Goal: Task Accomplishment & Management: Use online tool/utility

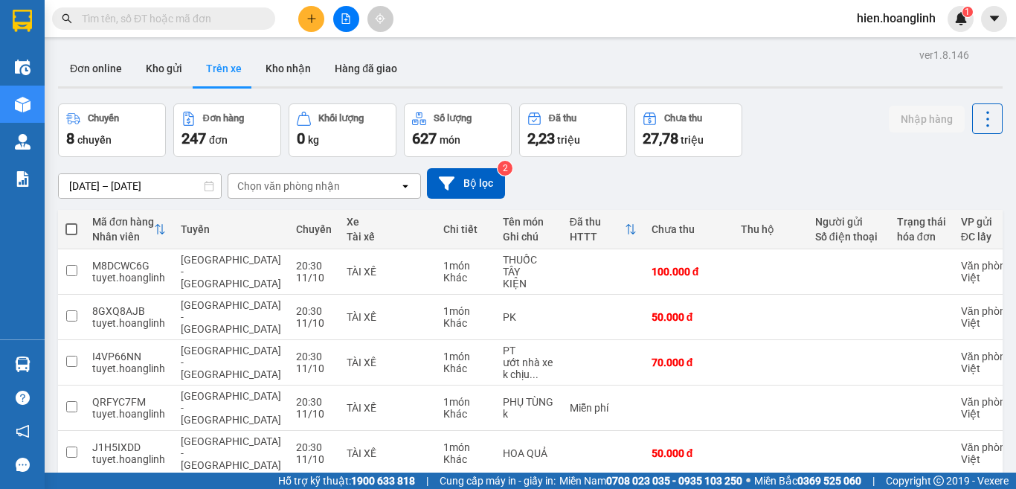
click at [353, 22] on button at bounding box center [346, 19] width 26 height 26
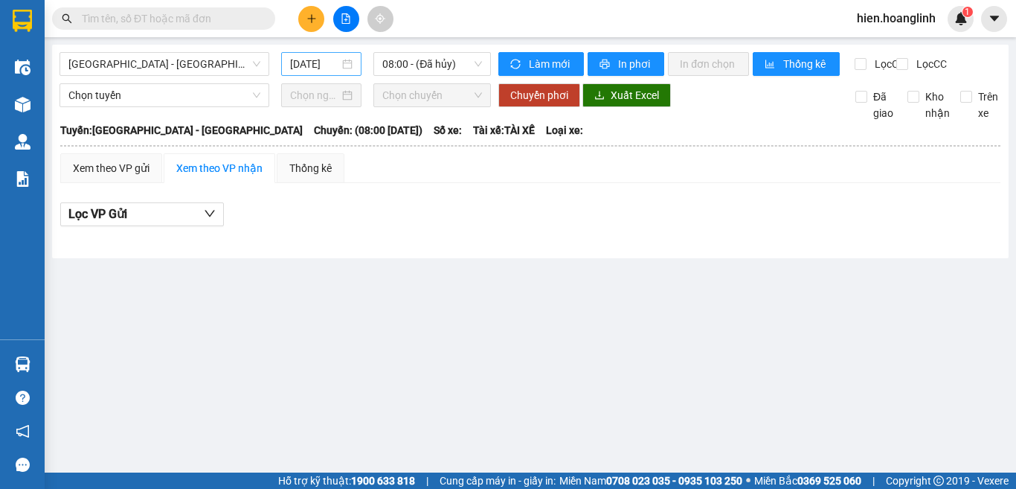
click at [294, 56] on input "[DATE]" at bounding box center [314, 64] width 49 height 16
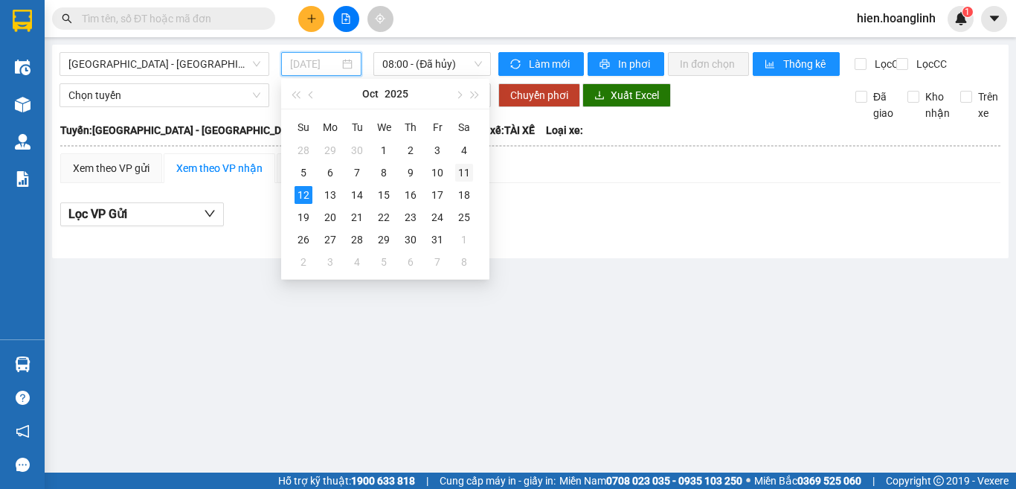
click at [458, 169] on div "11" at bounding box center [464, 173] width 18 height 18
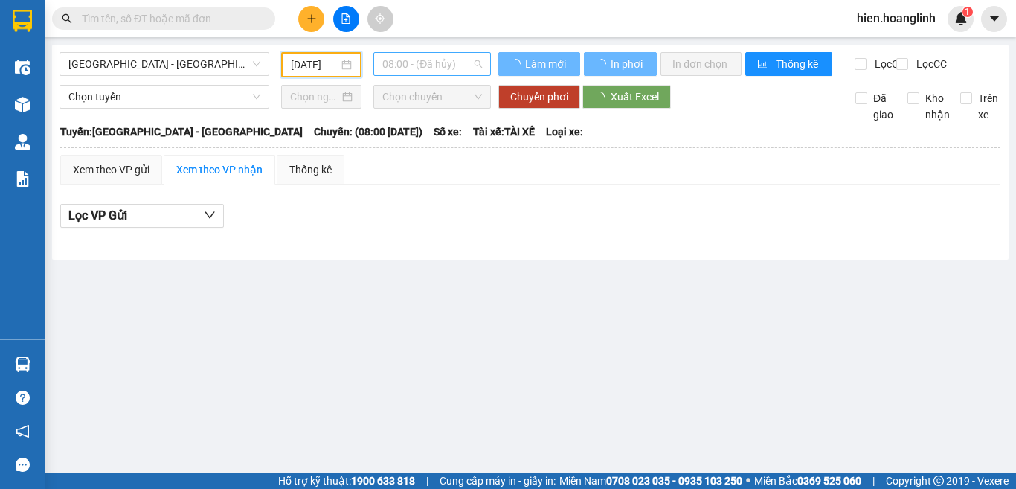
type input "[DATE]"
click at [440, 68] on span "08:00 - (Đã hủy)" at bounding box center [432, 64] width 100 height 22
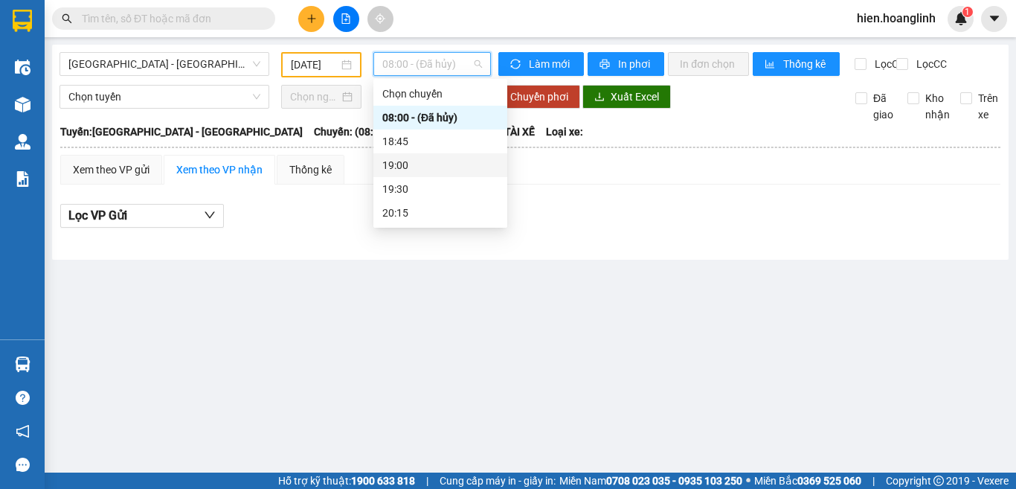
click at [418, 164] on div "19:00" at bounding box center [440, 165] width 116 height 16
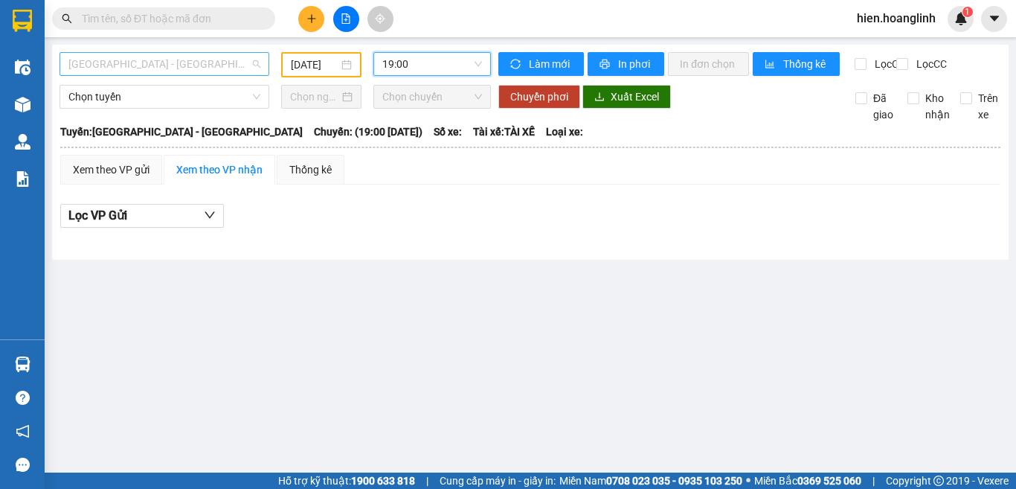
click at [194, 70] on span "[GEOGRAPHIC_DATA] - [GEOGRAPHIC_DATA]" at bounding box center [164, 64] width 192 height 22
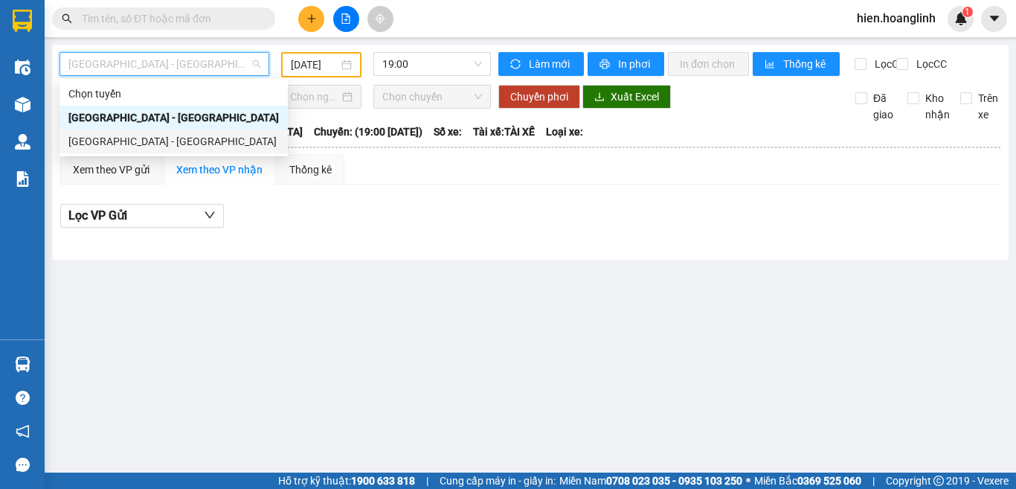
click at [185, 144] on div "[GEOGRAPHIC_DATA] - [GEOGRAPHIC_DATA]" at bounding box center [173, 141] width 211 height 16
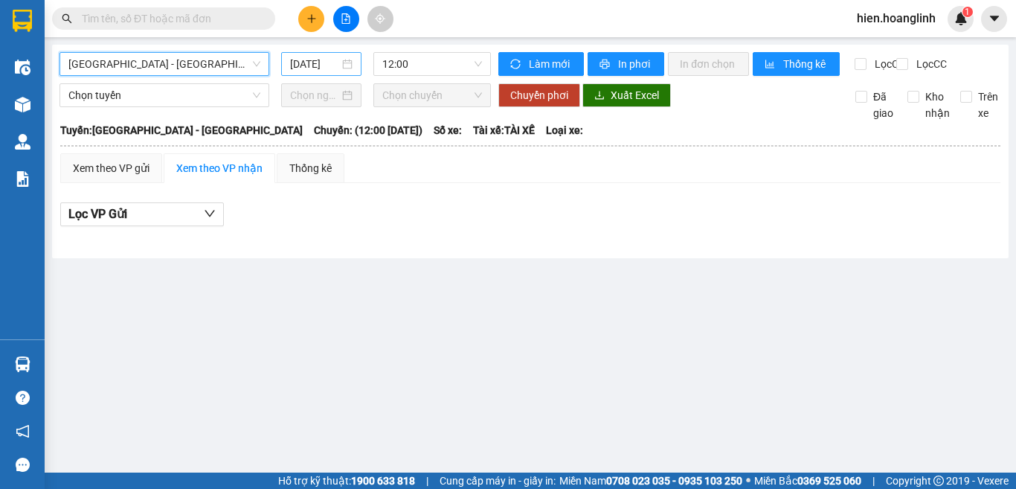
click at [303, 66] on input "[DATE]" at bounding box center [314, 64] width 49 height 16
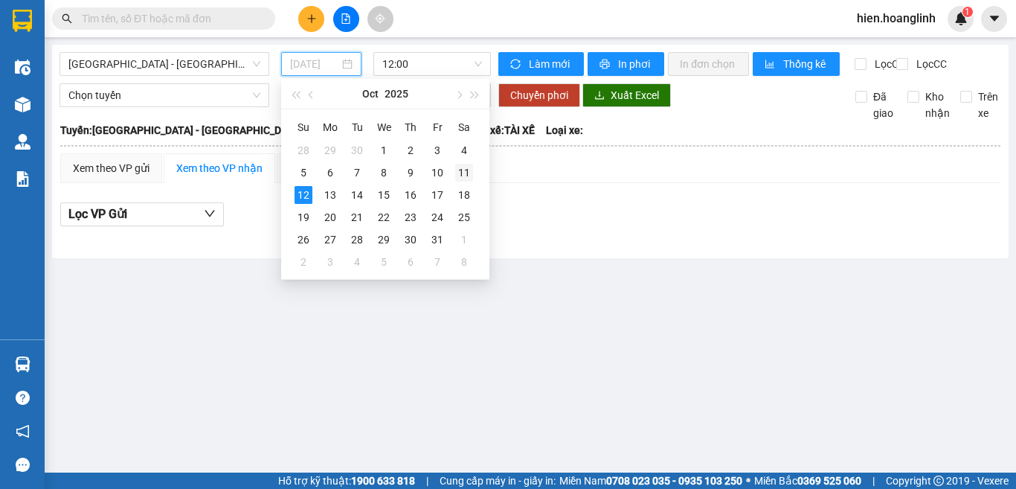
click at [459, 170] on div "11" at bounding box center [464, 173] width 18 height 18
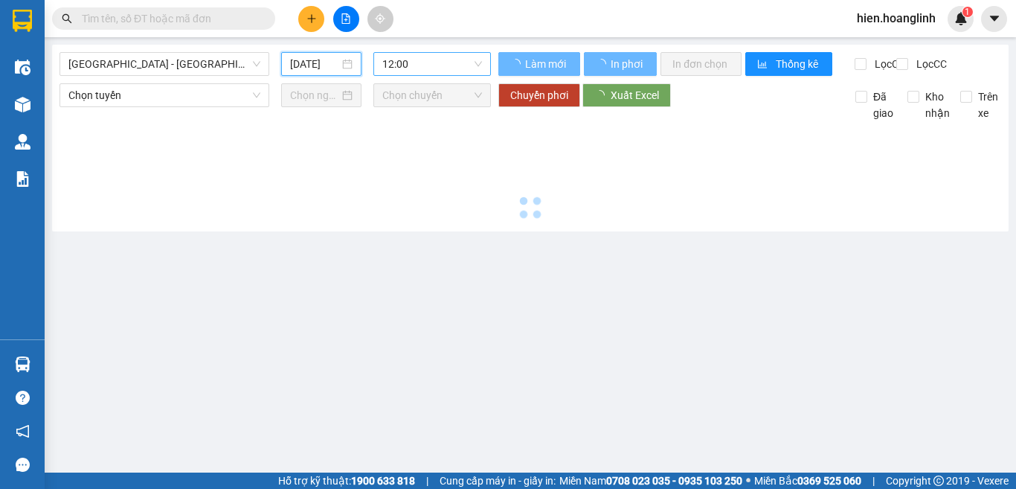
type input "[DATE]"
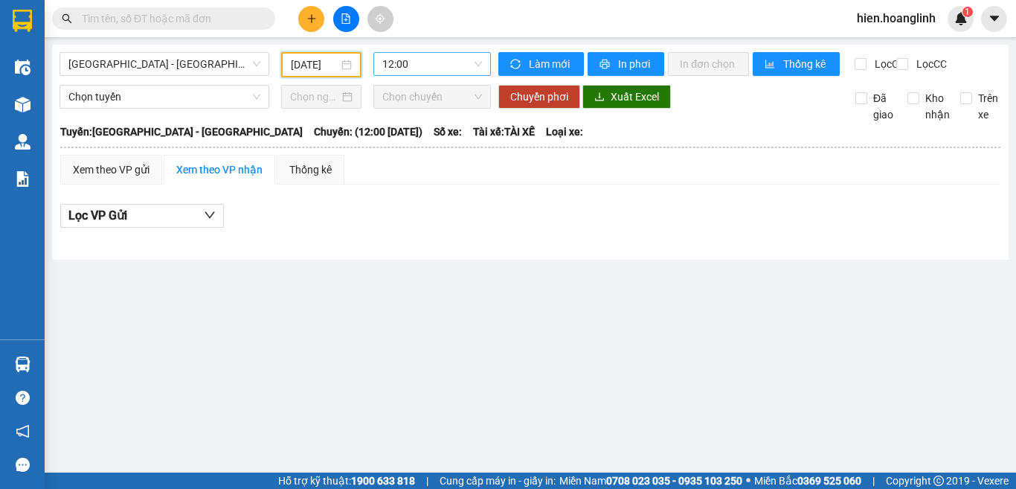
click at [475, 65] on span "12:00" at bounding box center [432, 64] width 100 height 22
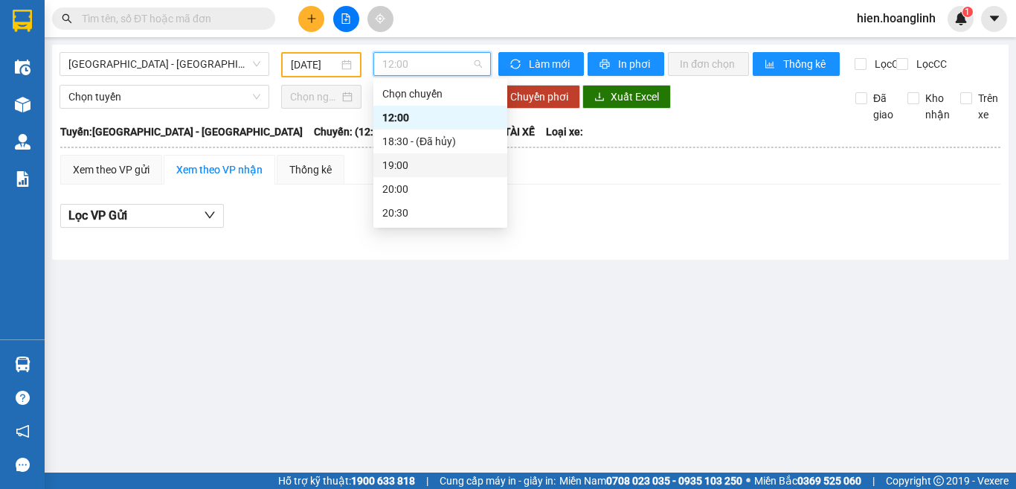
click at [397, 166] on div "19:00" at bounding box center [440, 165] width 116 height 16
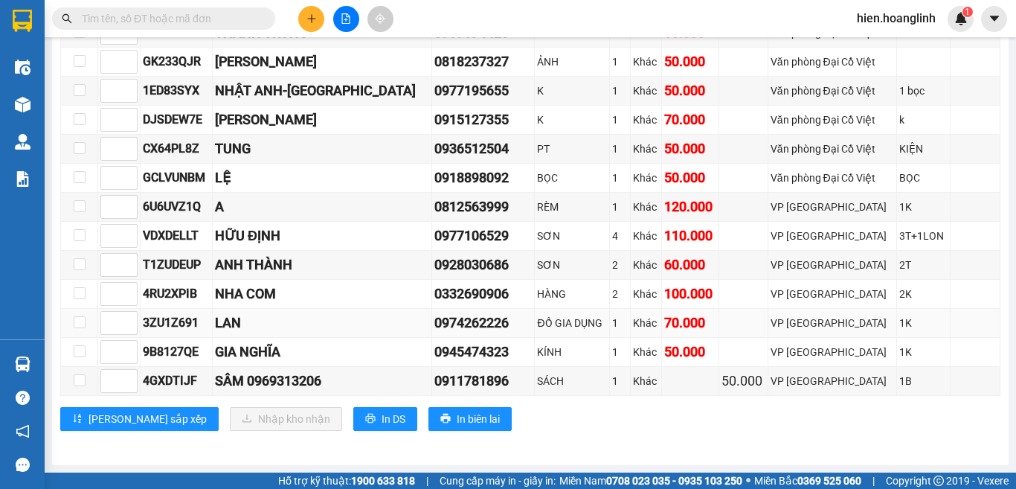
scroll to position [1753, 0]
click at [353, 412] on button "In DS" at bounding box center [385, 419] width 64 height 24
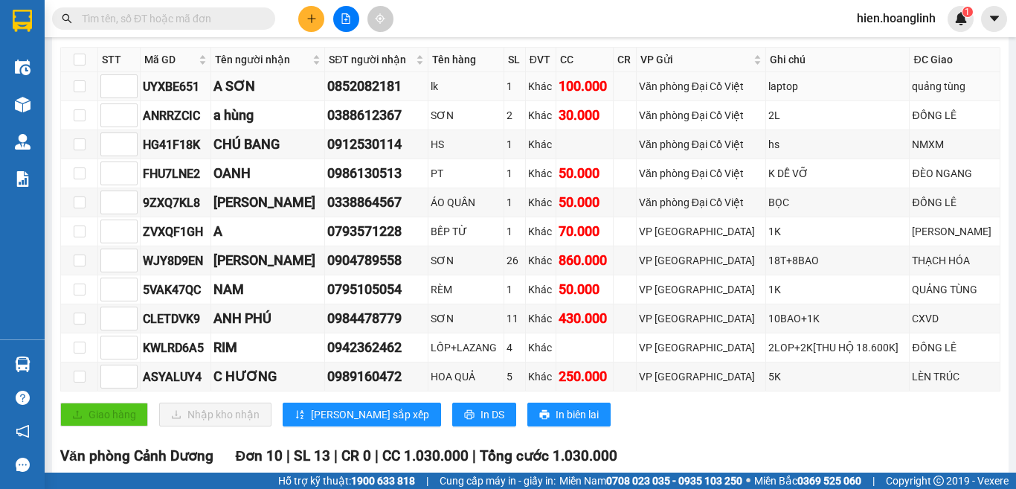
scroll to position [179, 0]
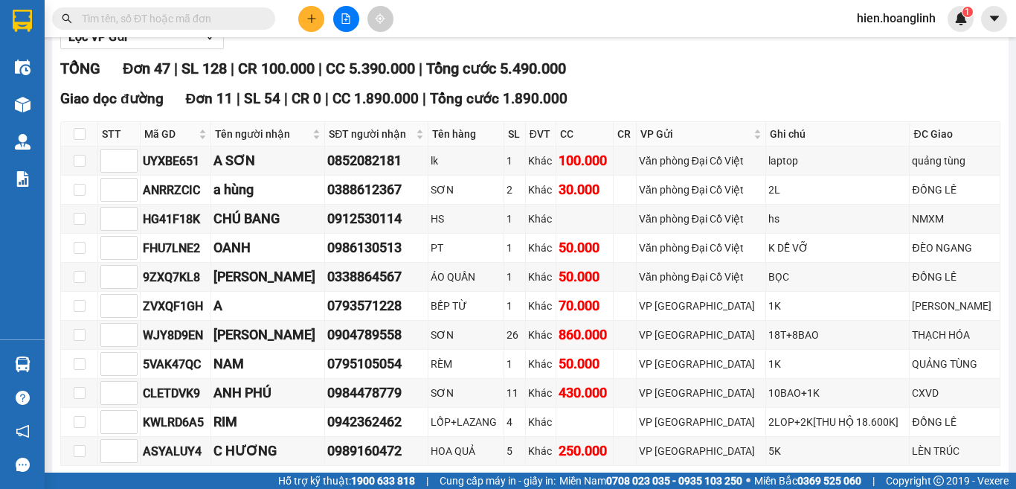
click at [185, 22] on input "text" at bounding box center [170, 18] width 176 height 16
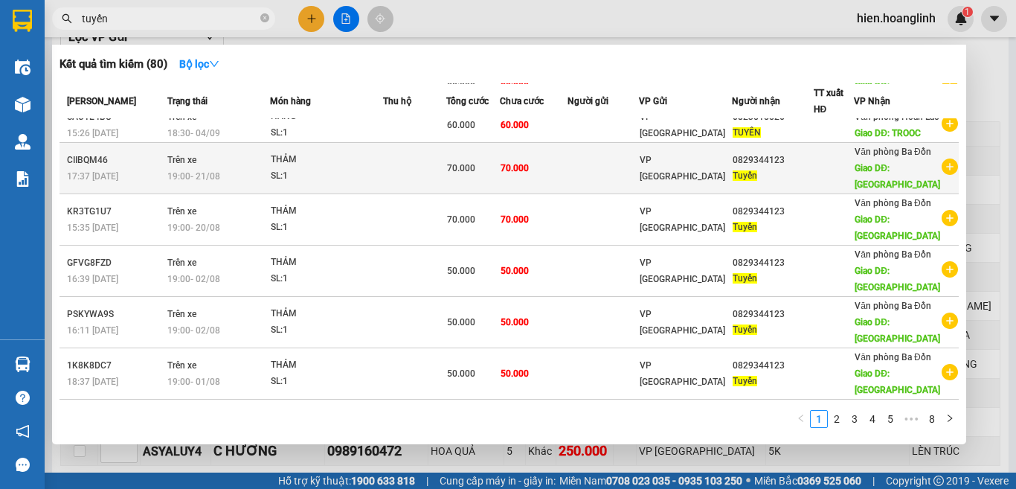
scroll to position [223, 0]
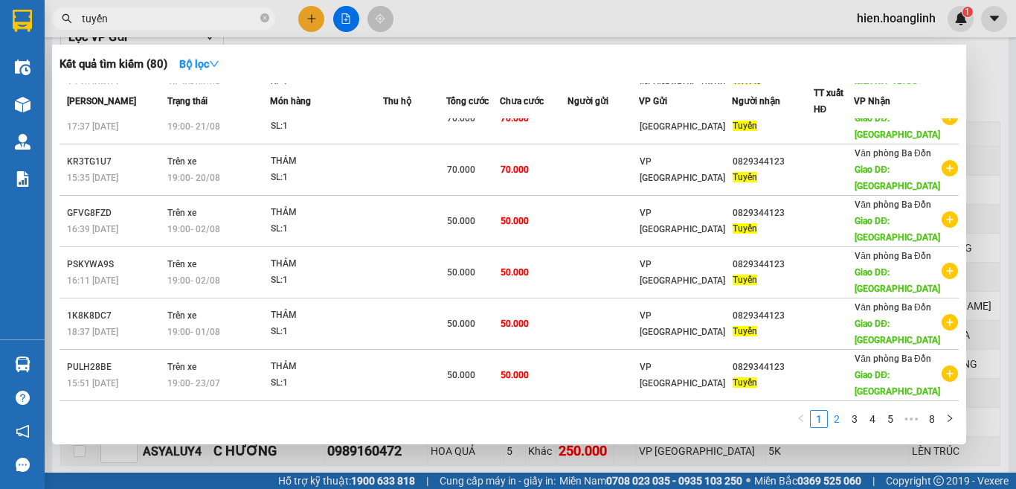
type input "tuyến"
click at [839, 419] on link "2" at bounding box center [837, 419] width 16 height 16
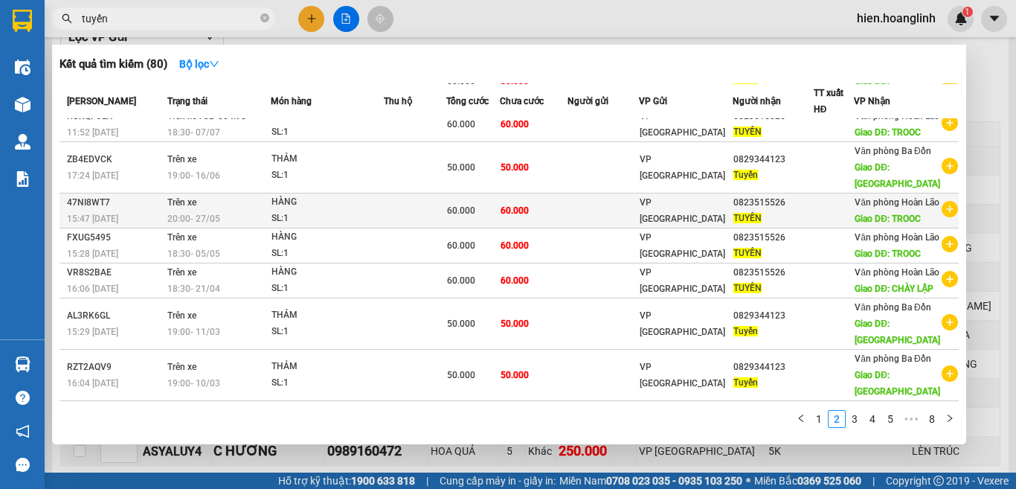
scroll to position [493, 0]
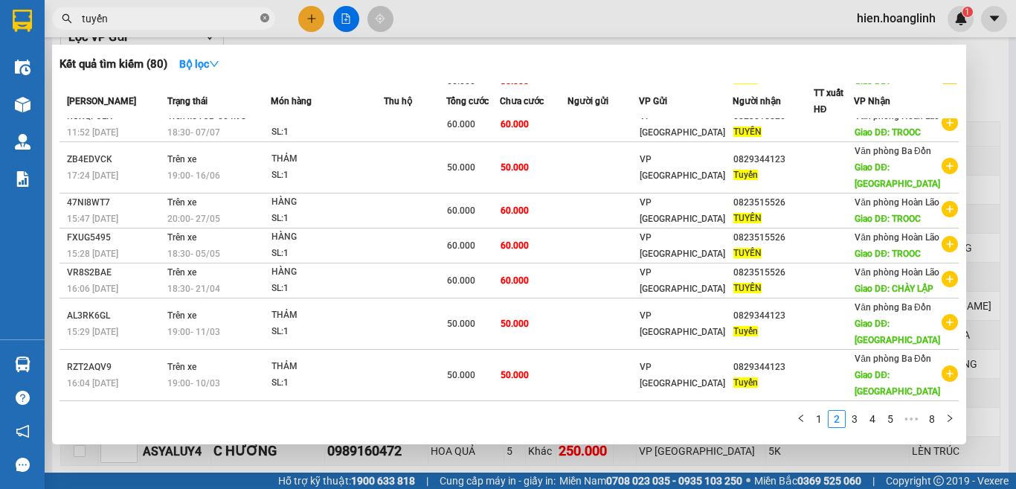
click at [266, 18] on icon "close-circle" at bounding box center [264, 17] width 9 height 9
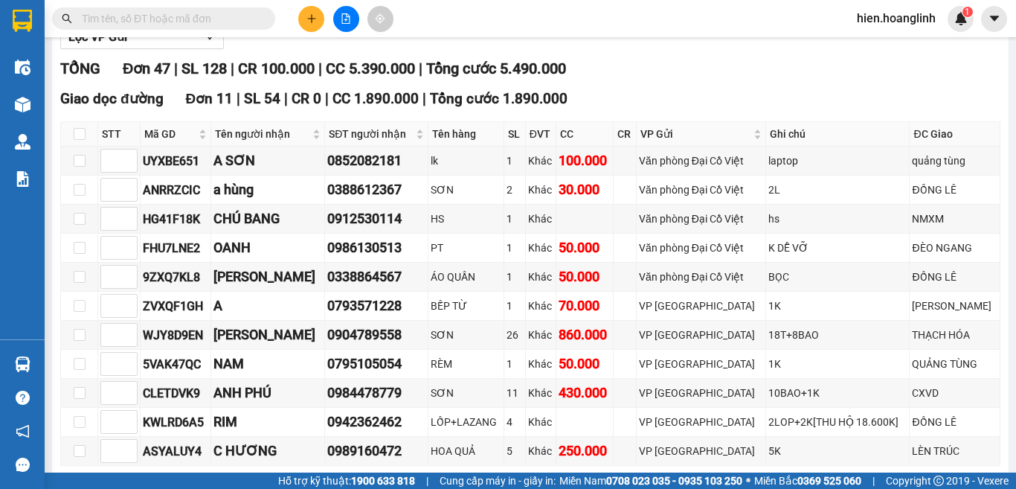
click at [196, 20] on input "text" at bounding box center [170, 18] width 176 height 16
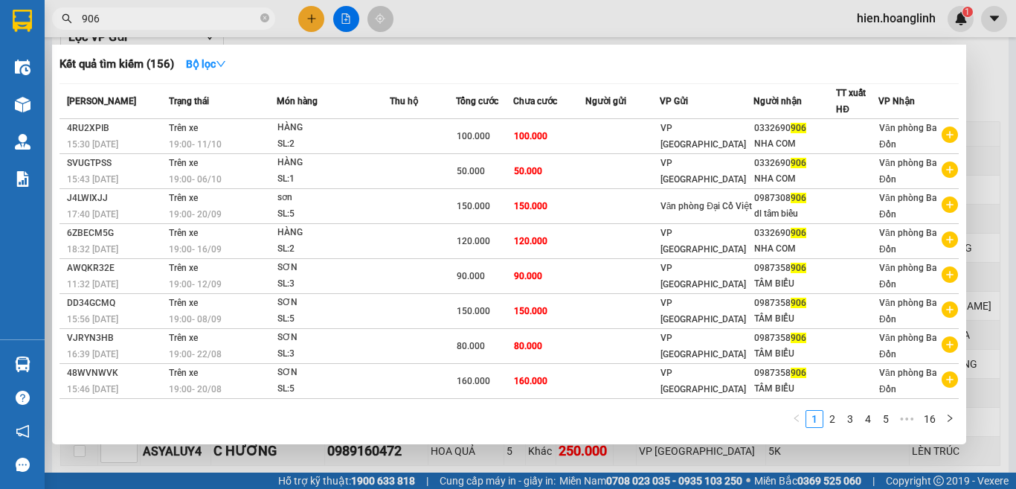
click at [350, 18] on div at bounding box center [508, 244] width 1016 height 489
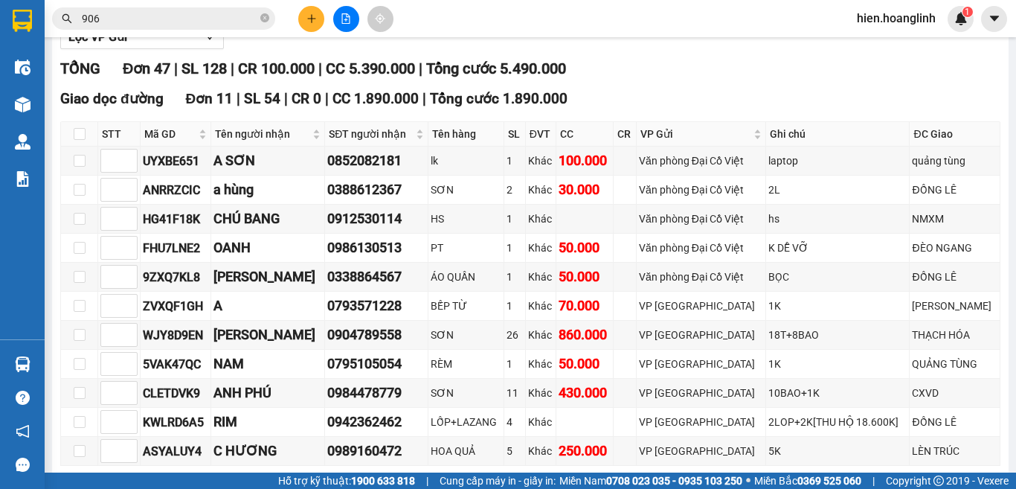
scroll to position [0, 0]
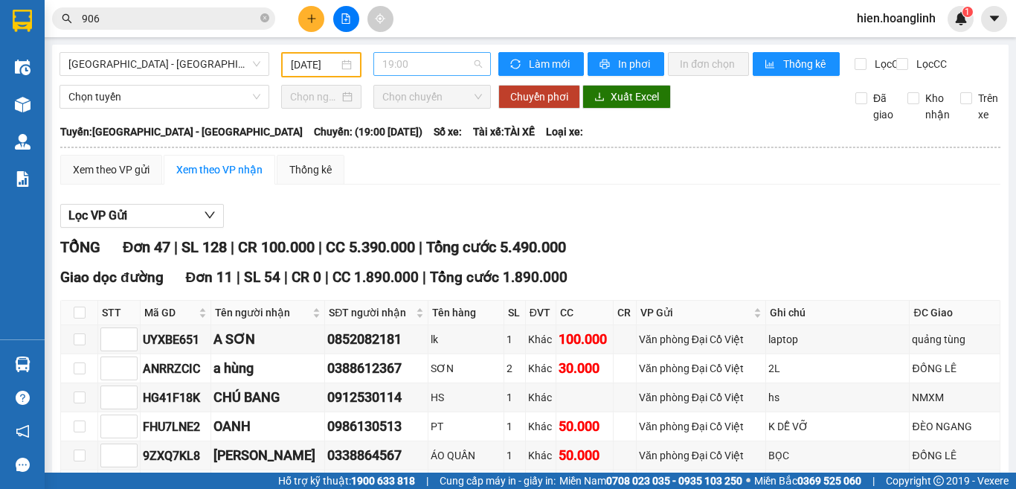
click at [435, 58] on span "19:00" at bounding box center [432, 64] width 100 height 22
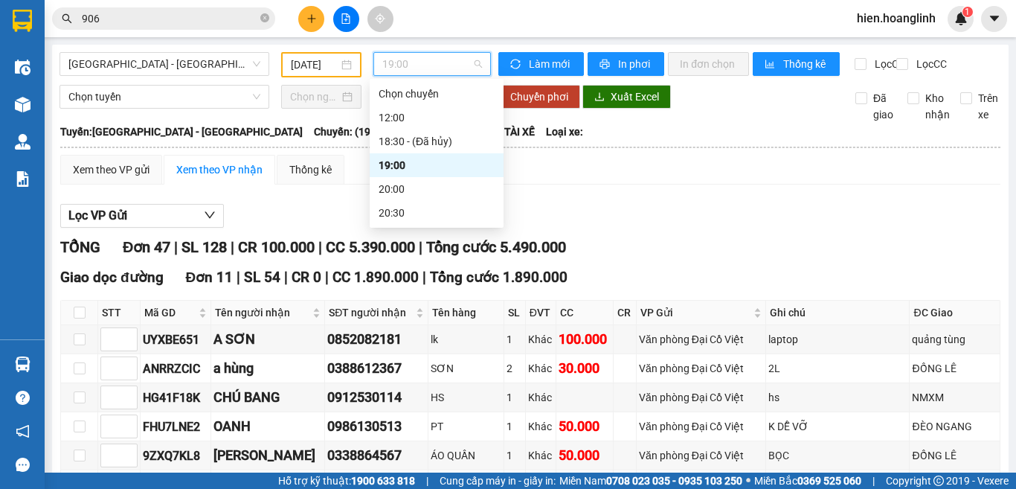
click at [143, 19] on input "906" at bounding box center [170, 18] width 176 height 16
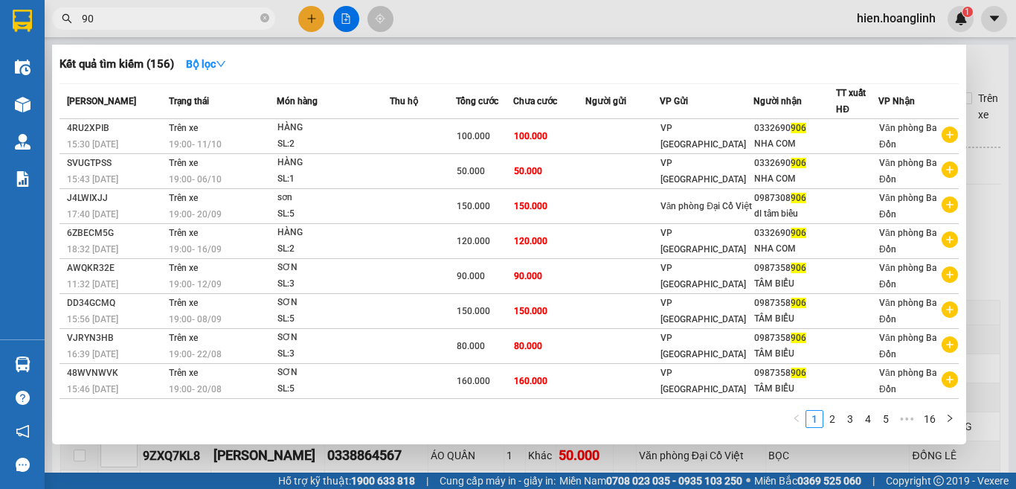
type input "9"
type input "439"
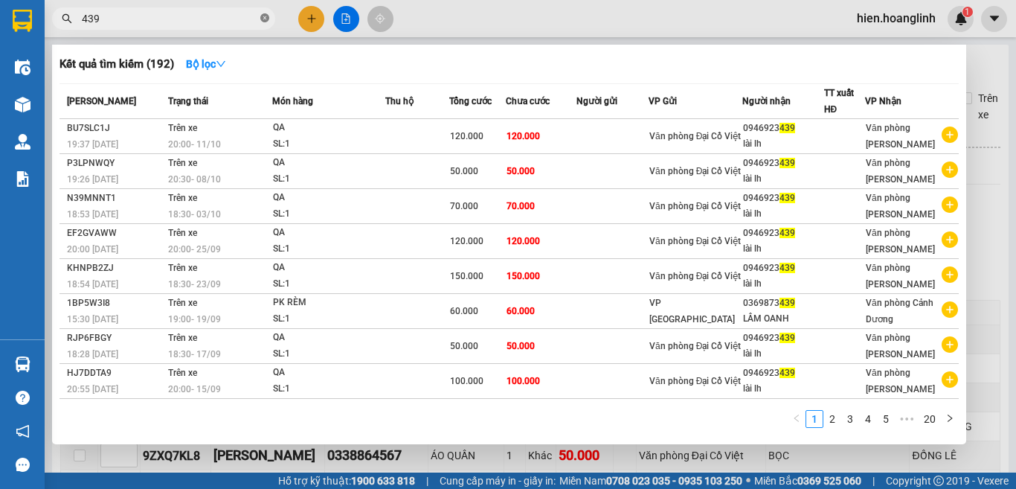
click at [263, 19] on icon "close-circle" at bounding box center [264, 17] width 9 height 9
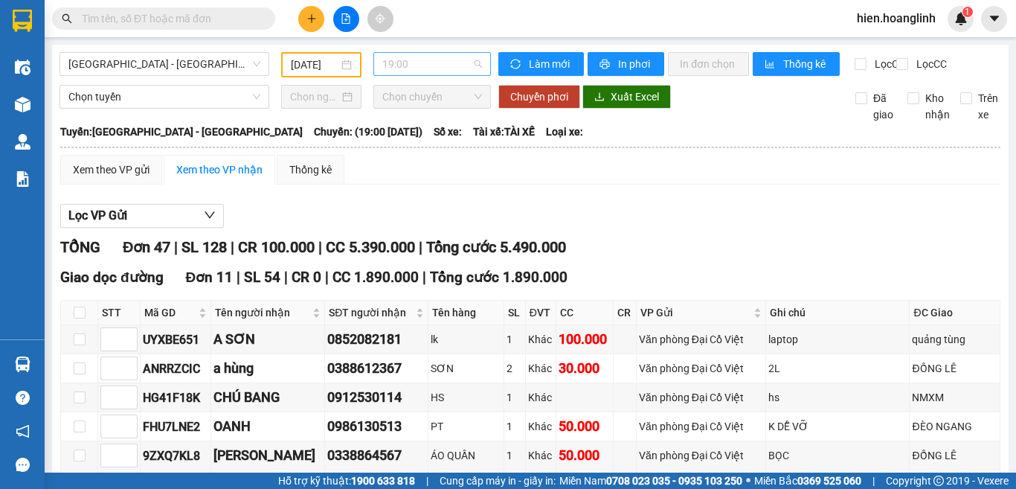
click at [418, 59] on span "19:00" at bounding box center [432, 64] width 100 height 22
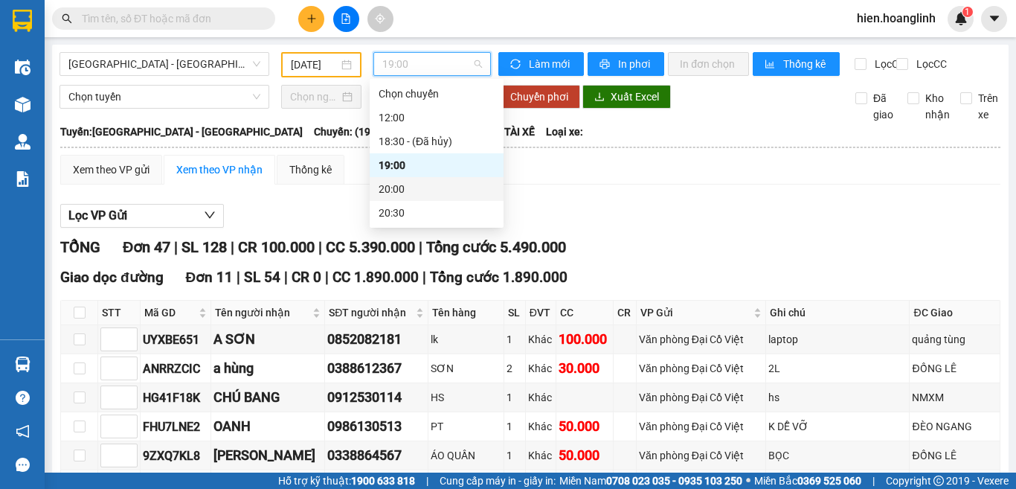
click at [416, 189] on div "20:00" at bounding box center [437, 189] width 116 height 16
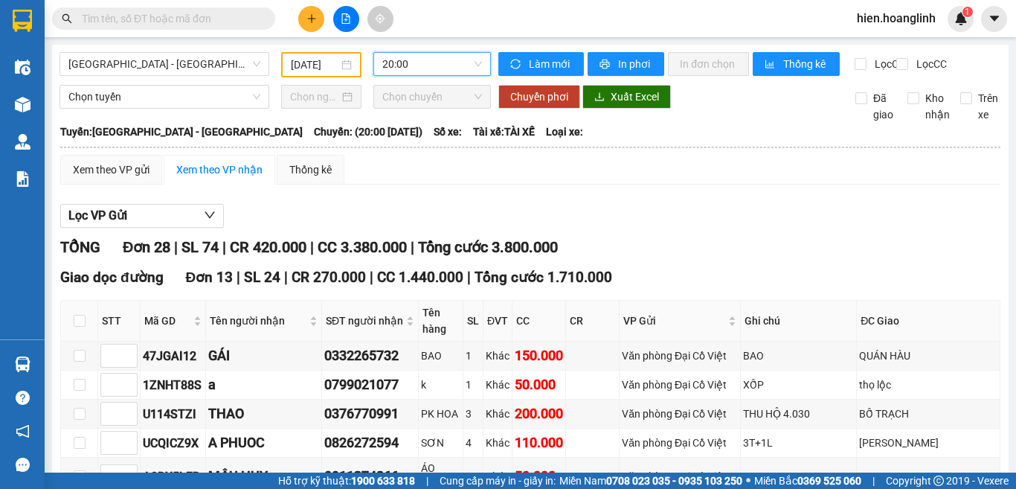
click at [393, 56] on span "20:00" at bounding box center [432, 64] width 100 height 22
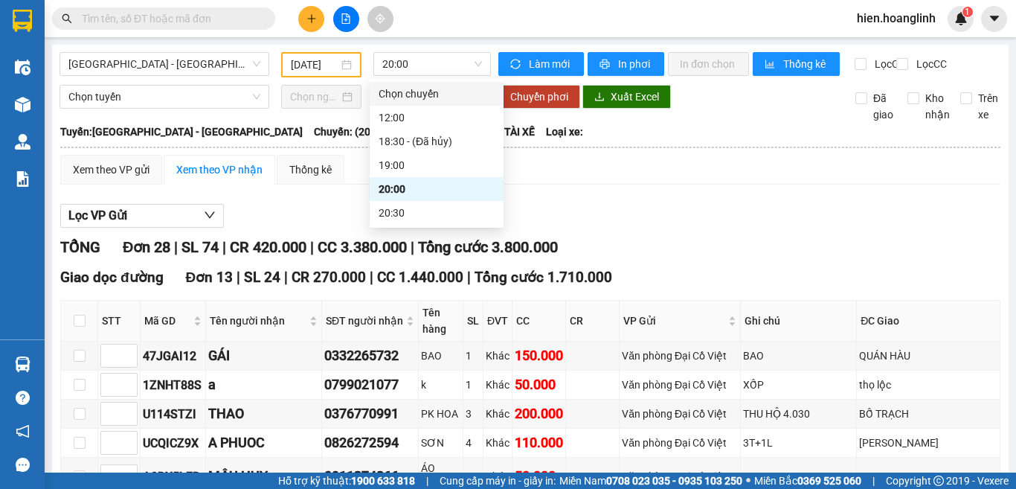
click at [179, 17] on input "text" at bounding box center [170, 18] width 176 height 16
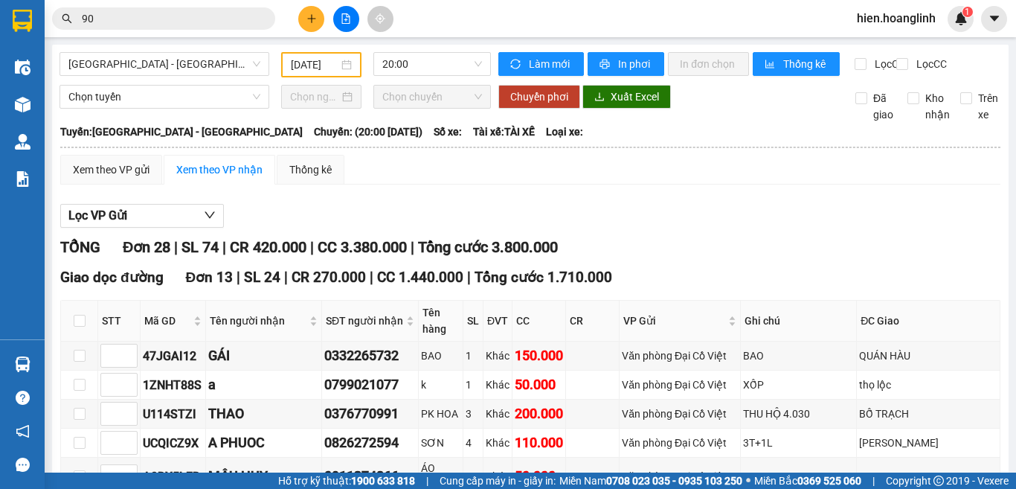
type input "906"
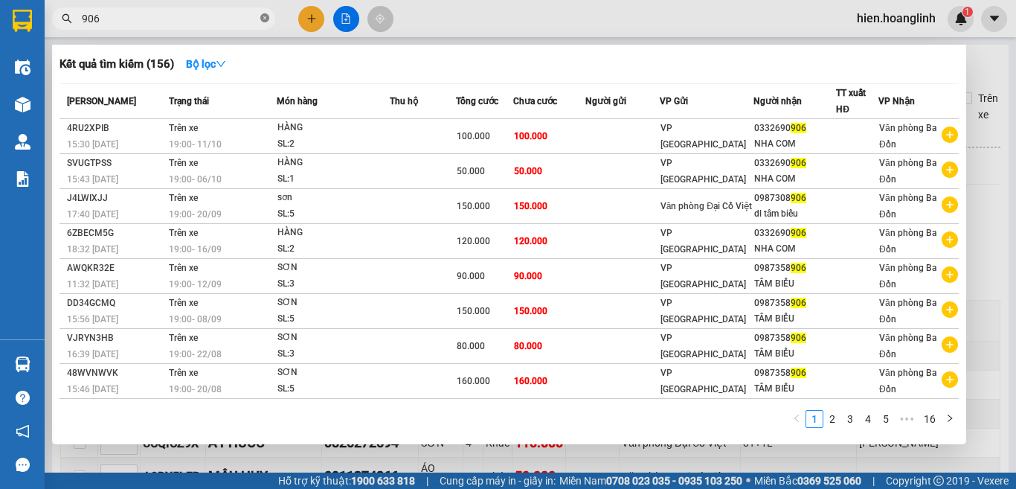
click at [262, 15] on icon "close-circle" at bounding box center [264, 17] width 9 height 9
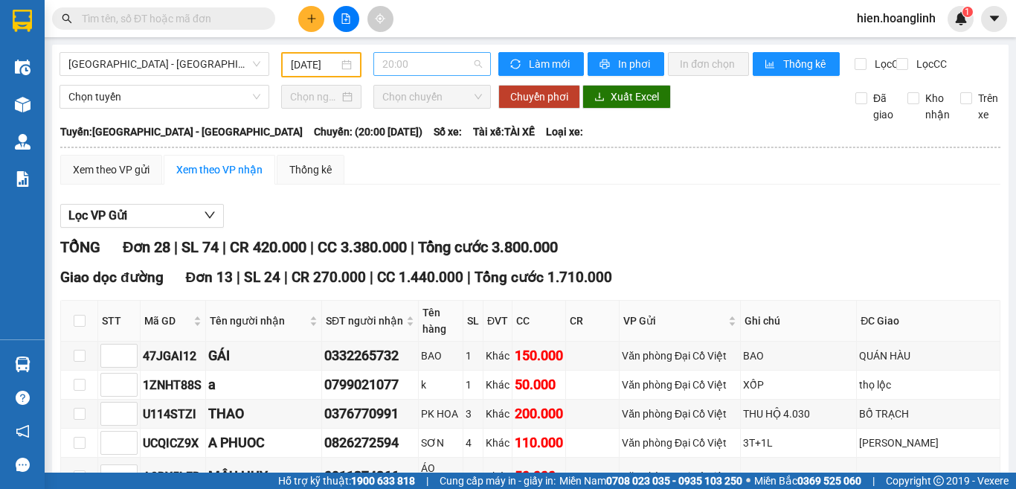
click at [406, 64] on span "20:00" at bounding box center [432, 64] width 100 height 22
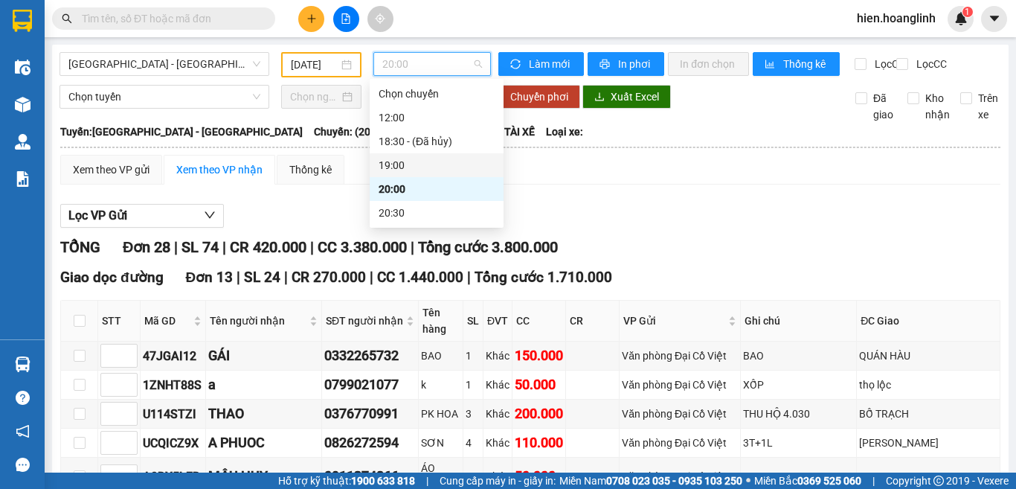
click at [404, 165] on div "19:00" at bounding box center [437, 165] width 116 height 16
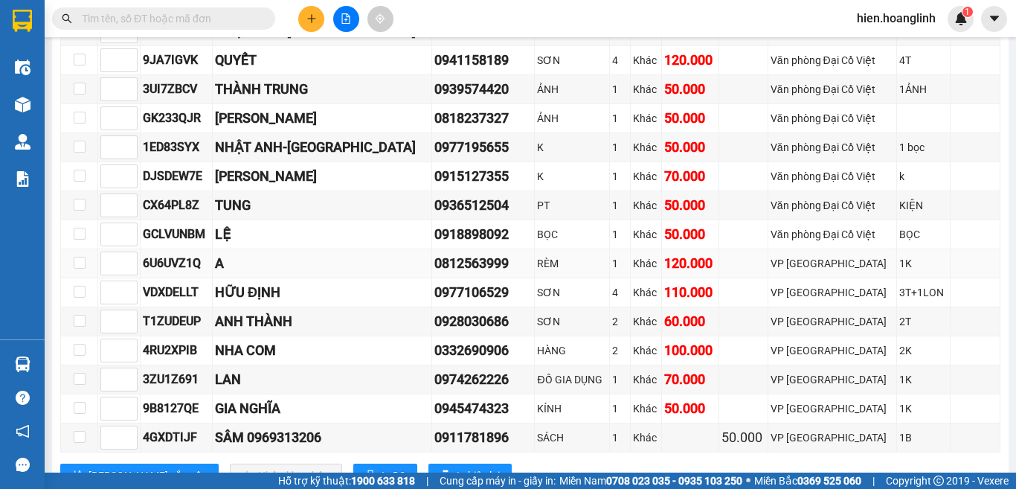
scroll to position [1711, 0]
